Goal: Task Accomplishment & Management: Complete application form

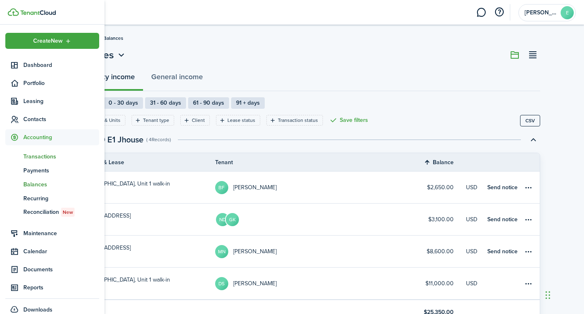
click at [48, 158] on span "Transactions" at bounding box center [61, 156] width 76 height 9
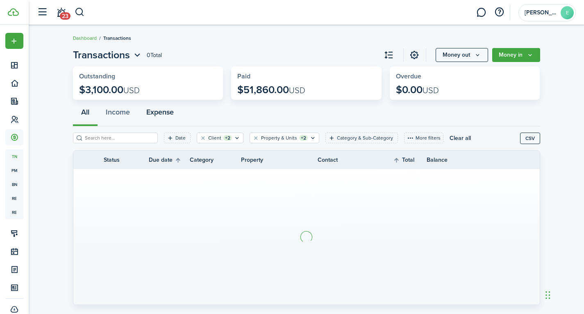
click at [150, 113] on button "Expense" at bounding box center [160, 114] width 44 height 25
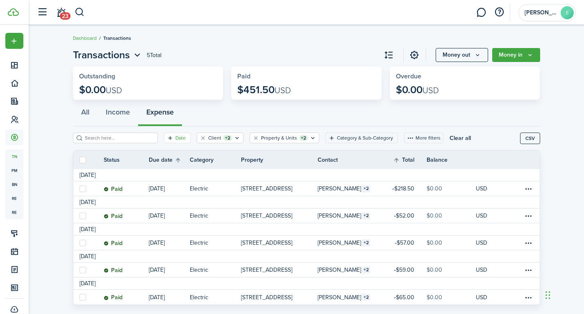
click at [176, 138] on filter-tag-label "Date" at bounding box center [181, 137] width 10 height 7
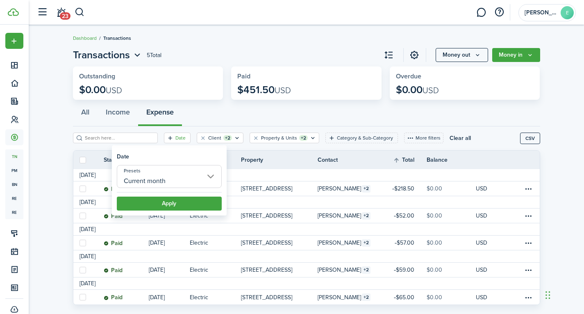
click at [189, 177] on input "Current month" at bounding box center [169, 176] width 105 height 23
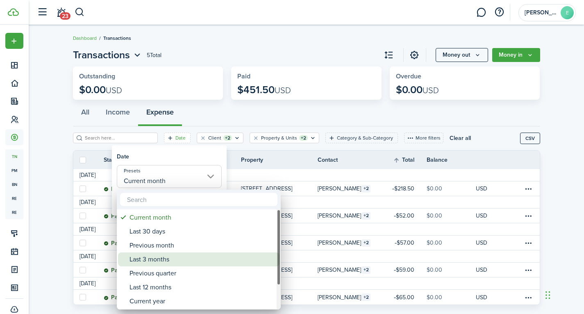
click at [173, 262] on div "Last 3 months" at bounding box center [202, 259] width 145 height 14
type input "Last 3 months"
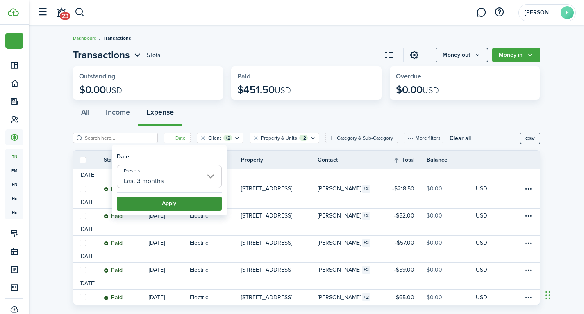
click at [187, 205] on button "Apply" at bounding box center [169, 203] width 105 height 14
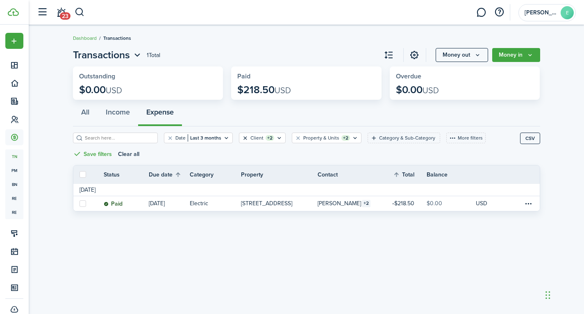
click at [242, 137] on button "Clear filter" at bounding box center [245, 137] width 7 height 7
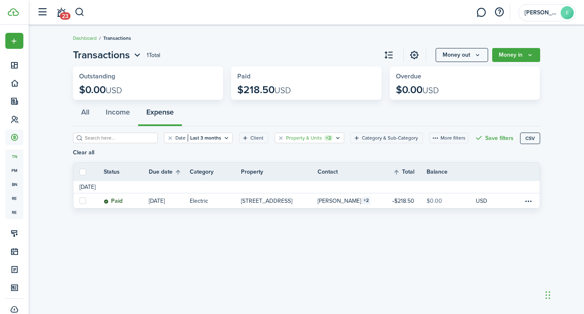
click at [305, 141] on filter-tag-label "Property & Units" at bounding box center [304, 137] width 36 height 7
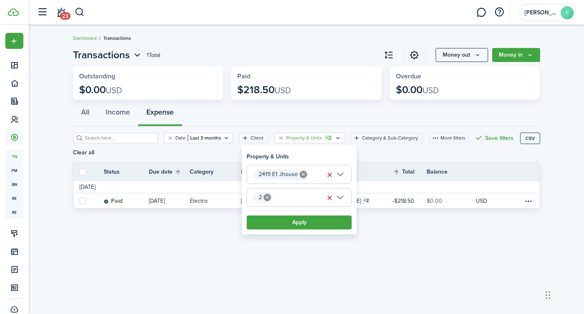
click at [268, 198] on icon at bounding box center [267, 197] width 7 height 7
click at [306, 221] on button "Apply" at bounding box center [299, 222] width 105 height 14
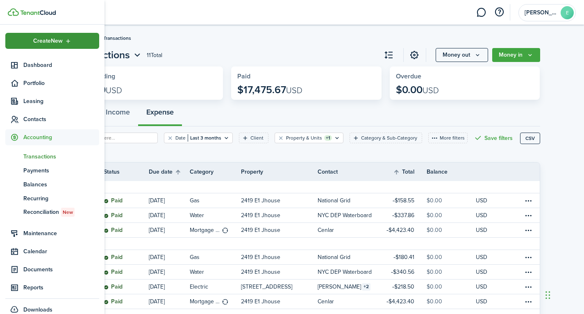
click at [47, 43] on span "Create New" at bounding box center [48, 41] width 30 height 6
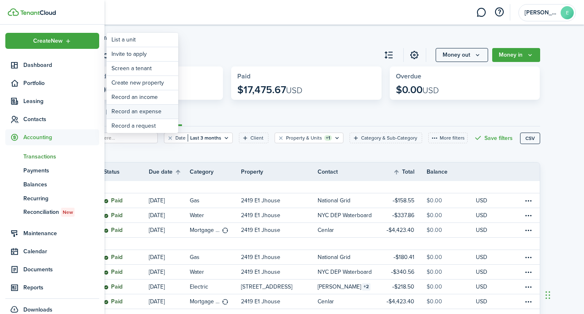
click at [143, 114] on link "Record an expense" at bounding box center [143, 112] width 72 height 14
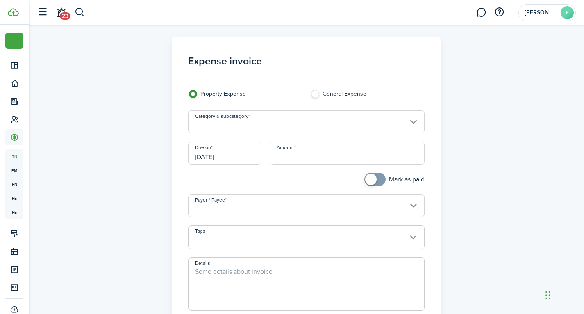
click at [236, 122] on input "Category & subcategory" at bounding box center [306, 121] width 237 height 23
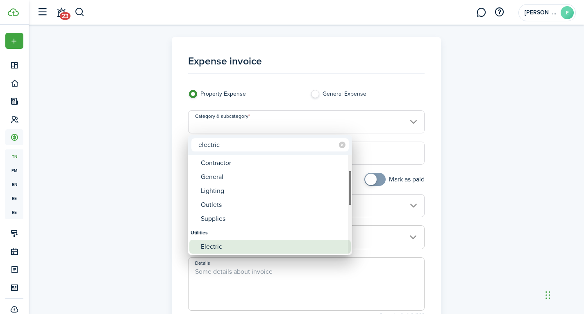
type input "electric"
click at [242, 242] on div "Electric" at bounding box center [273, 246] width 145 height 14
type input "Utilities / Electric"
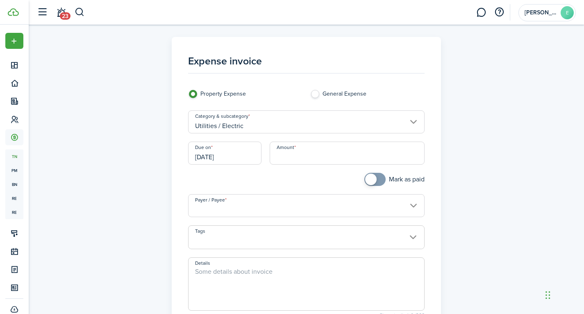
click at [307, 156] on input "Amount" at bounding box center [347, 152] width 155 height 23
type input "$175.46"
checkbox input "true"
click at [376, 180] on span at bounding box center [375, 179] width 8 height 13
click at [264, 207] on input "Payer / Payee" at bounding box center [306, 205] width 237 height 23
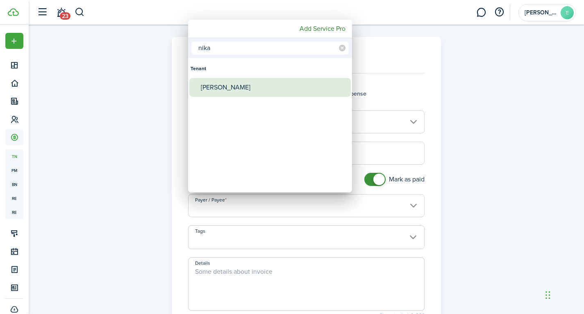
type input "nika"
click at [283, 91] on div "[PERSON_NAME]" at bounding box center [273, 87] width 145 height 19
type input "[PERSON_NAME]"
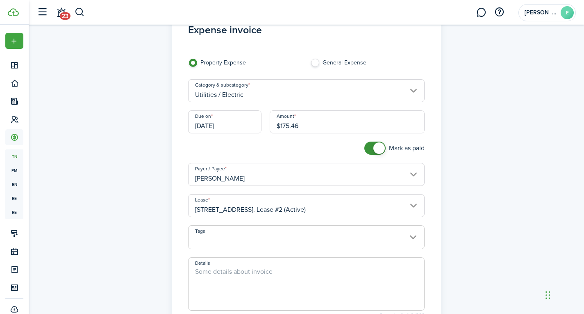
scroll to position [41, 0]
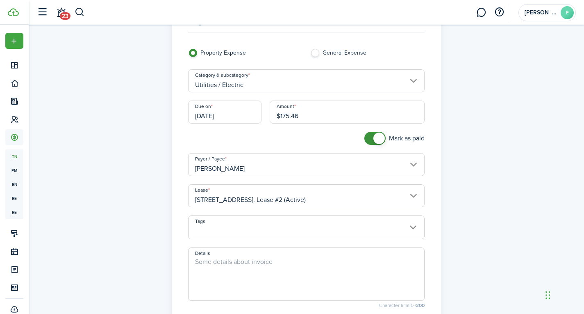
click at [323, 199] on input "[STREET_ADDRESS]. Lease #2 (Active)" at bounding box center [306, 195] width 237 height 23
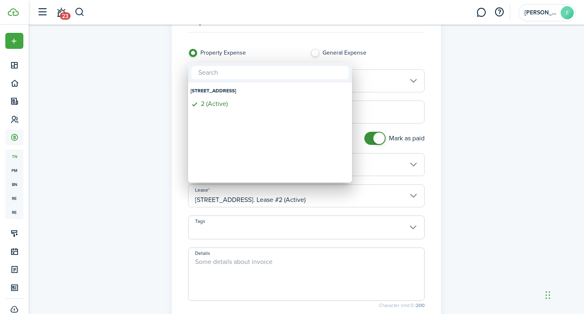
click at [83, 192] on div at bounding box center [292, 156] width 716 height 445
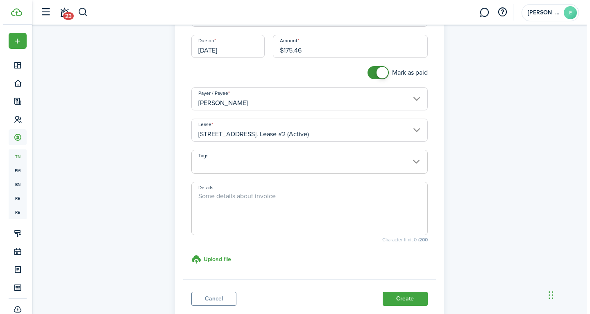
scroll to position [123, 0]
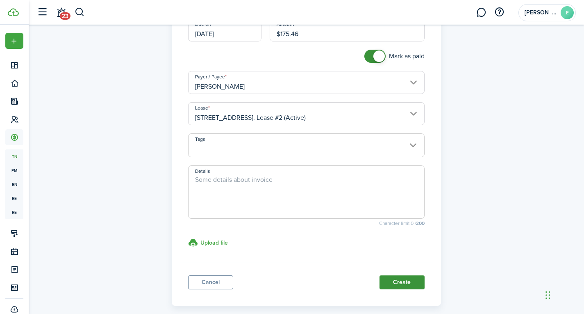
click at [401, 285] on button "Create" at bounding box center [402, 282] width 45 height 14
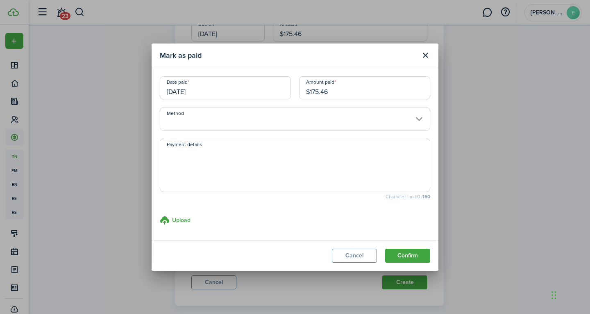
click at [253, 116] on input "Method" at bounding box center [295, 118] width 271 height 23
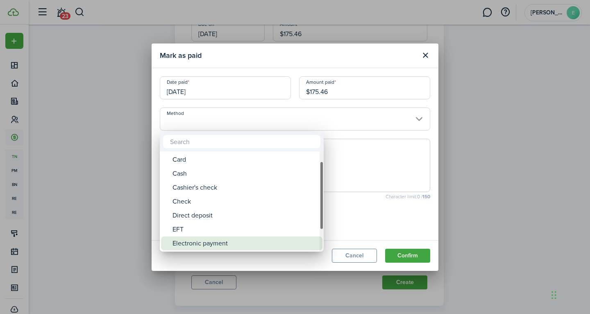
click at [221, 237] on div "Electronic payment" at bounding box center [245, 243] width 145 height 14
type input "Electronic payment"
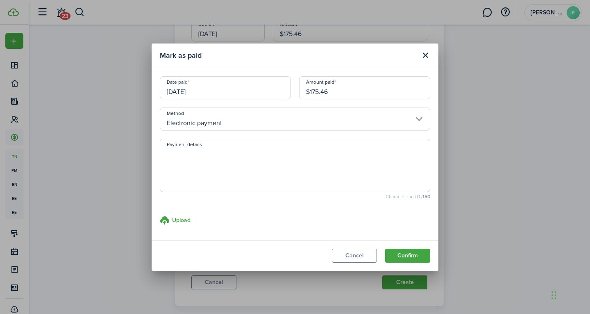
click at [230, 157] on textarea "Payment details" at bounding box center [295, 167] width 270 height 39
type textarea "td bank zelle"
click at [403, 260] on button "Confirm" at bounding box center [407, 255] width 45 height 14
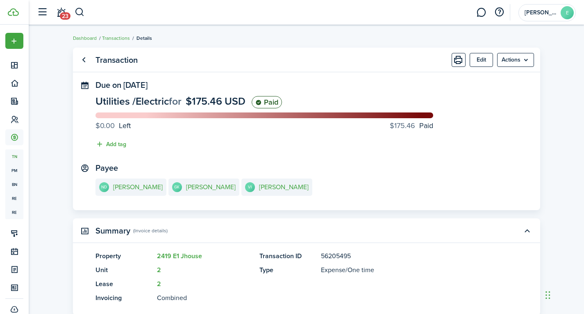
click at [309, 145] on panel-main-content "Utilities / Electric for $175.46 USD Paid $0.00 Left $175.46 Paid Add tag" at bounding box center [307, 124] width 422 height 57
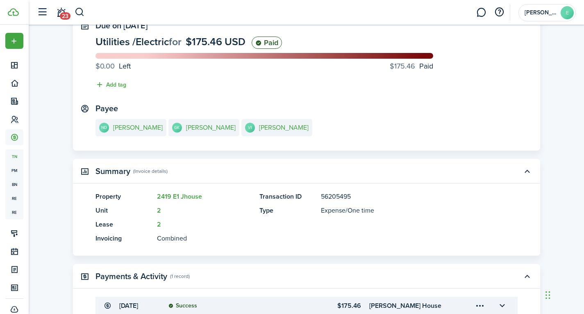
scroll to position [123, 0]
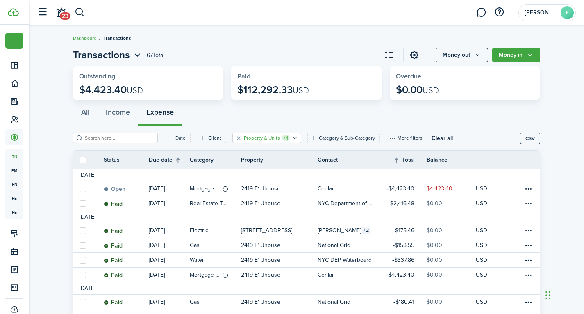
click at [251, 138] on filter-tag-label "Property & Units" at bounding box center [262, 137] width 36 height 7
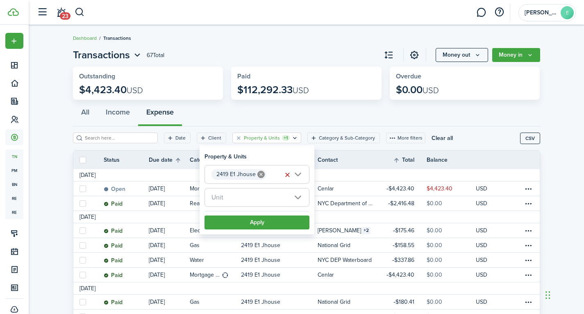
click at [251, 138] on filter-tag-label "Property & Units" at bounding box center [262, 137] width 36 height 7
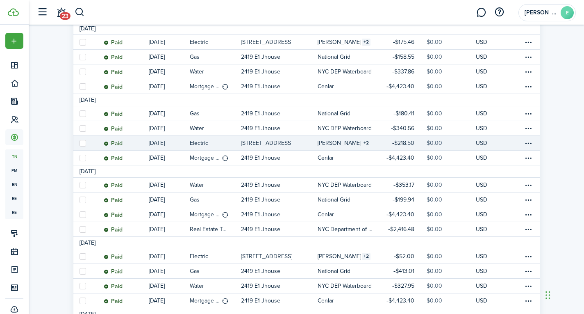
scroll to position [205, 0]
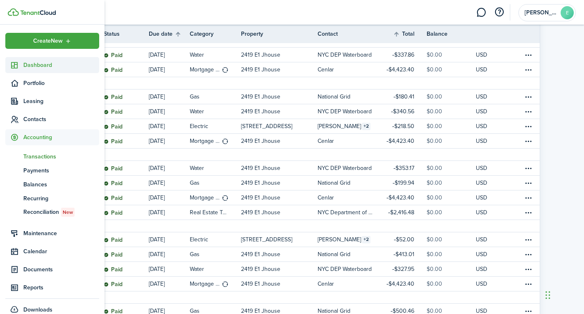
click at [40, 71] on link "Dashboard" at bounding box center [52, 65] width 94 height 16
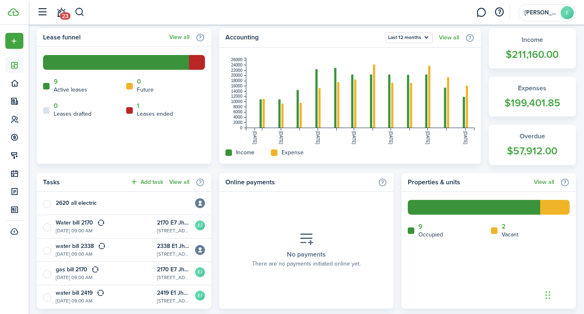
scroll to position [205, 0]
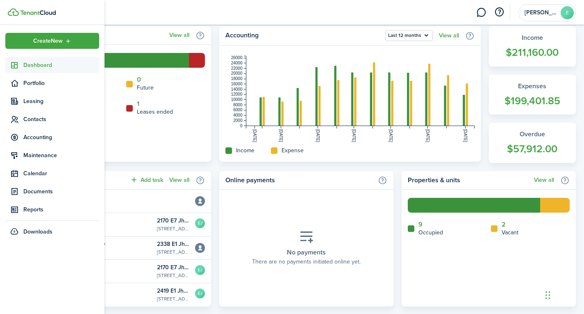
click at [30, 64] on span "Dashboard" at bounding box center [61, 65] width 76 height 9
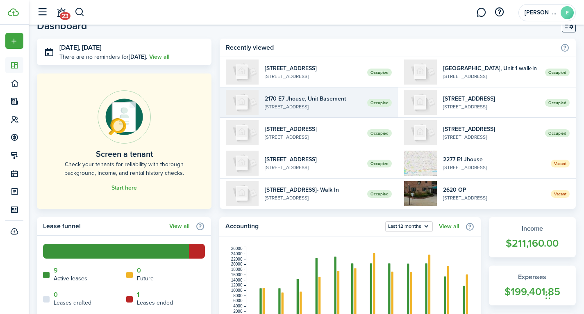
scroll to position [0, 0]
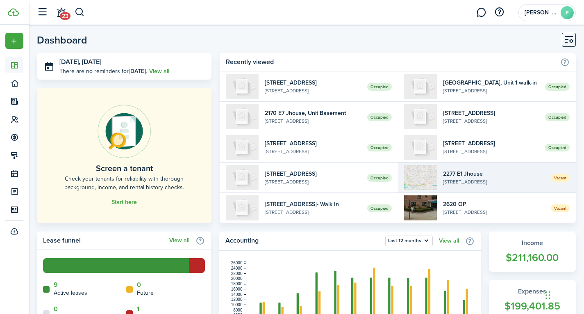
click at [451, 175] on widget-list-item-title "2277 E1 Jhouse" at bounding box center [494, 173] width 102 height 9
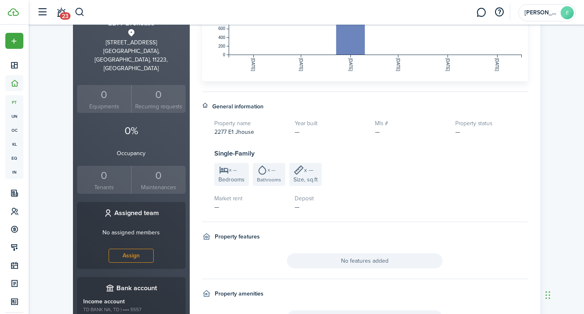
scroll to position [205, 0]
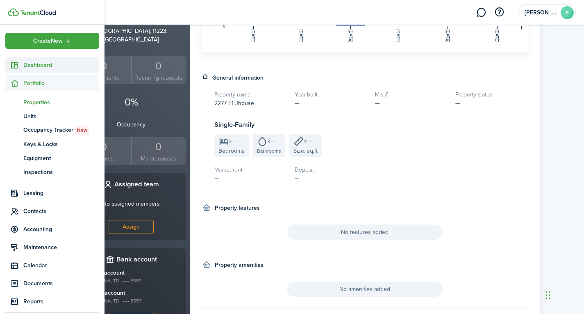
click at [29, 62] on span "Dashboard" at bounding box center [61, 65] width 76 height 9
